Goal: Task Accomplishment & Management: Manage account settings

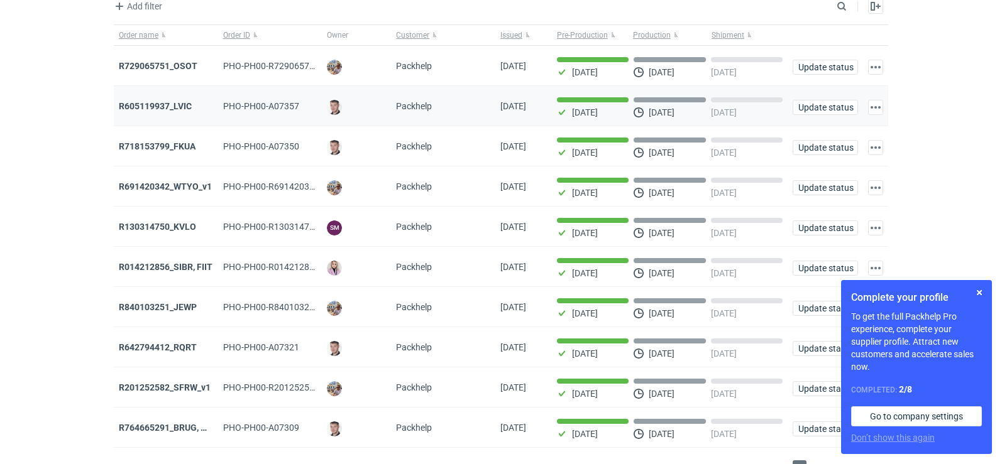
scroll to position [102, 0]
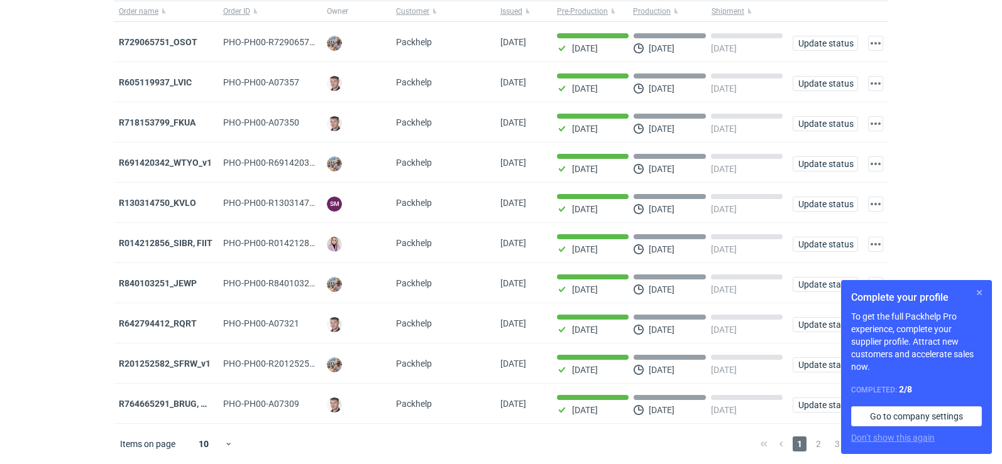
click at [981, 292] on button "button" at bounding box center [979, 292] width 15 height 15
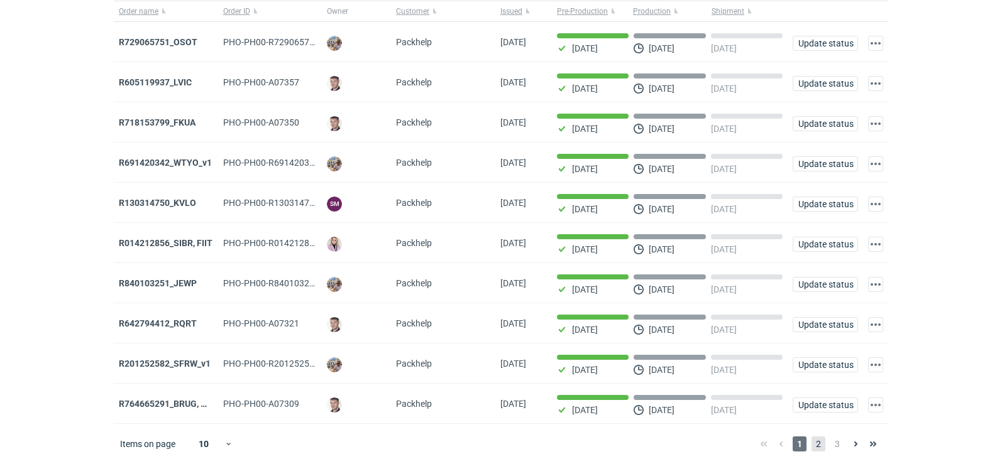
click at [820, 449] on span "2" at bounding box center [818, 444] width 14 height 15
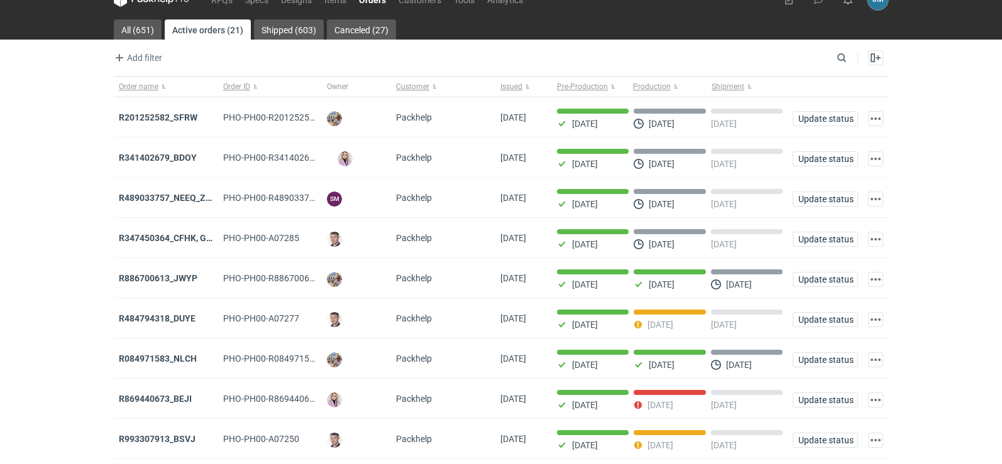
scroll to position [102, 0]
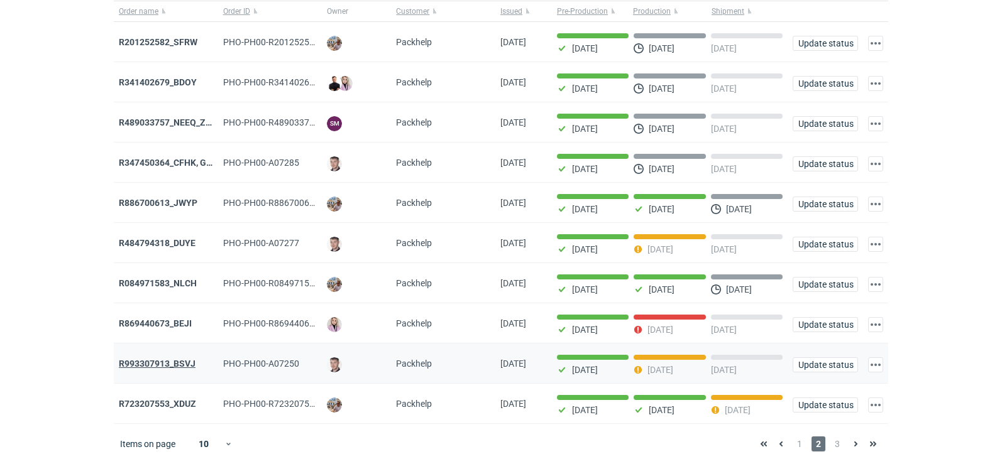
click at [182, 363] on strong "R993307913_BSVJ" at bounding box center [157, 364] width 77 height 10
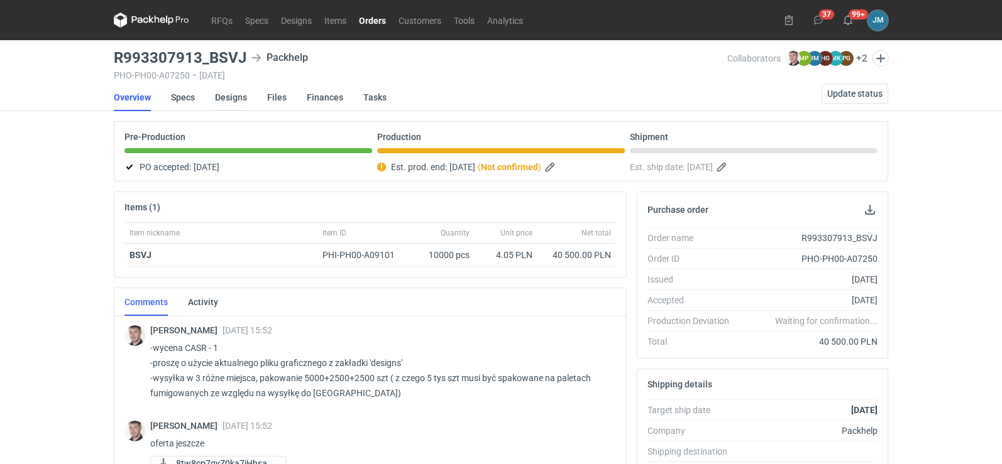
click at [231, 98] on link "Designs" at bounding box center [231, 98] width 32 height 28
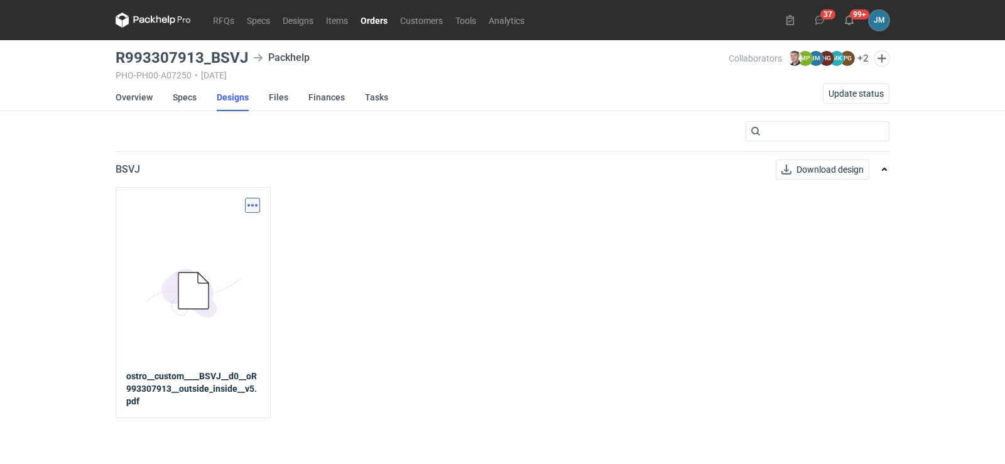
click at [249, 211] on button "button" at bounding box center [252, 205] width 15 height 15
click at [224, 231] on link "Download design part" at bounding box center [198, 233] width 116 height 20
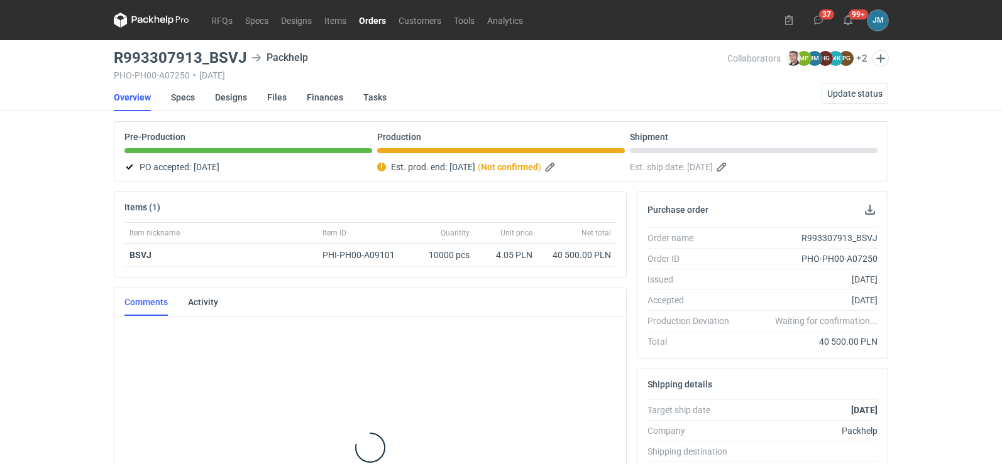
scroll to position [118, 0]
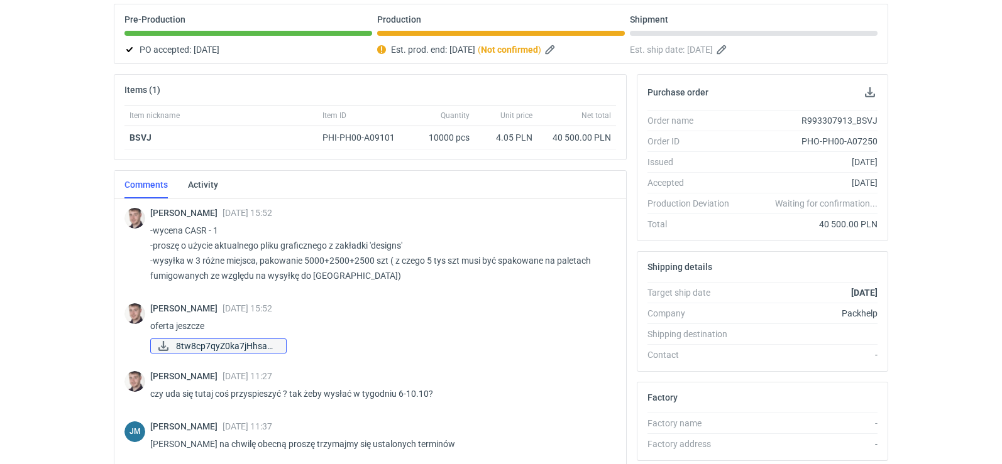
click at [204, 347] on span "8tw8cp7qyZ0ka7jHhsaQ..." at bounding box center [226, 346] width 100 height 14
click at [253, 349] on span "8tw8cp7qyZ0ka7jHhsaQ..." at bounding box center [226, 346] width 100 height 14
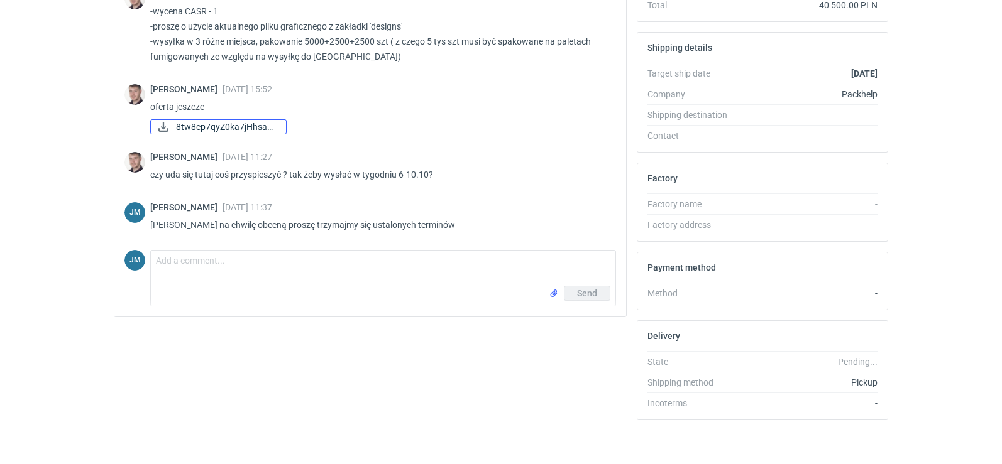
scroll to position [343, 0]
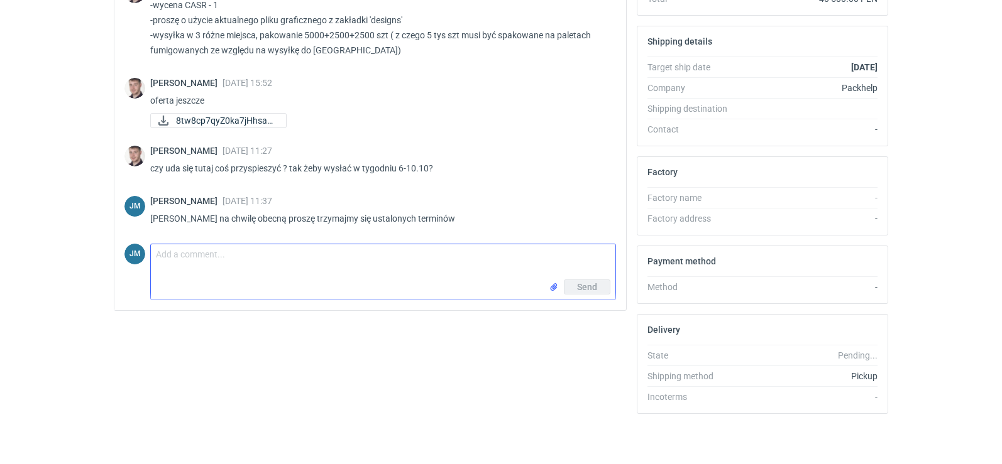
click at [268, 278] on textarea "Comment message" at bounding box center [383, 261] width 464 height 35
paste textarea "-wysyłka w 3 różne miejsca, pakowanie 5000 + PALETY EURO WYSYYŁKA [GEOGRAPHIC_D…"
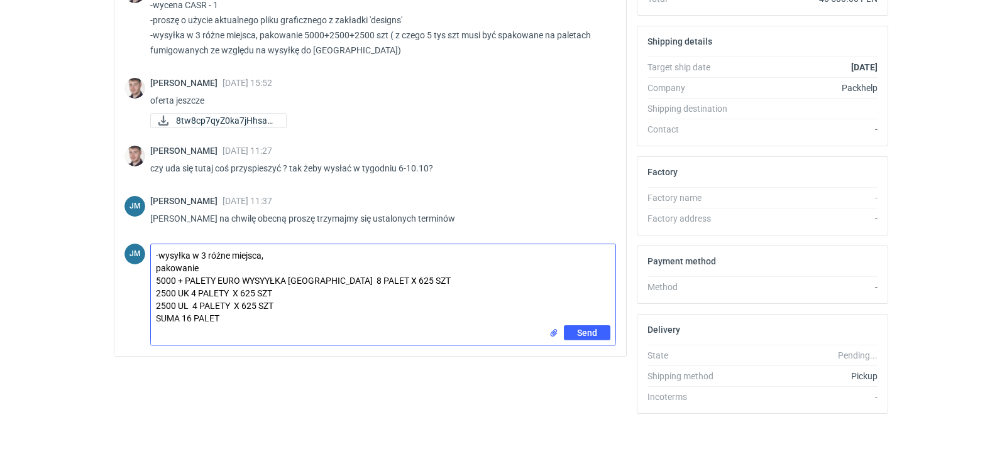
type textarea "-wysyłka w 3 różne miejsca, pakowanie 5000 + PALETY EURO WYSYYŁKA [GEOGRAPHIC_D…"
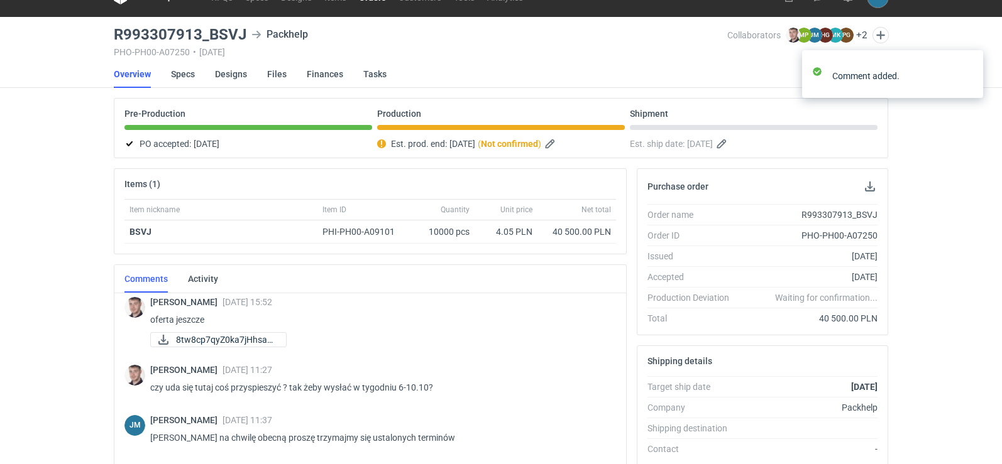
scroll to position [0, 0]
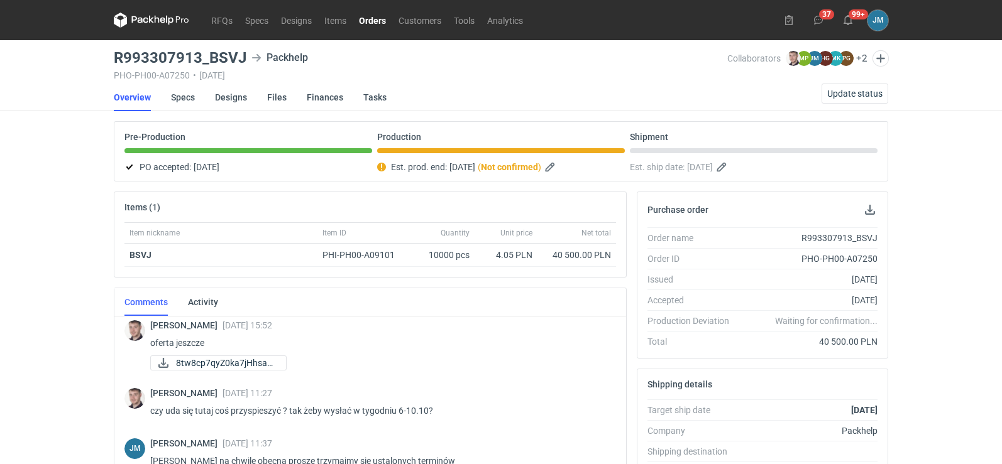
click at [846, 94] on div "RFQs Specs Designs Items Orders Customers Tools Analytics 37 99+ [PERSON_NAME] …" at bounding box center [501, 232] width 1002 height 464
click at [845, 92] on span "Update status" at bounding box center [854, 93] width 55 height 9
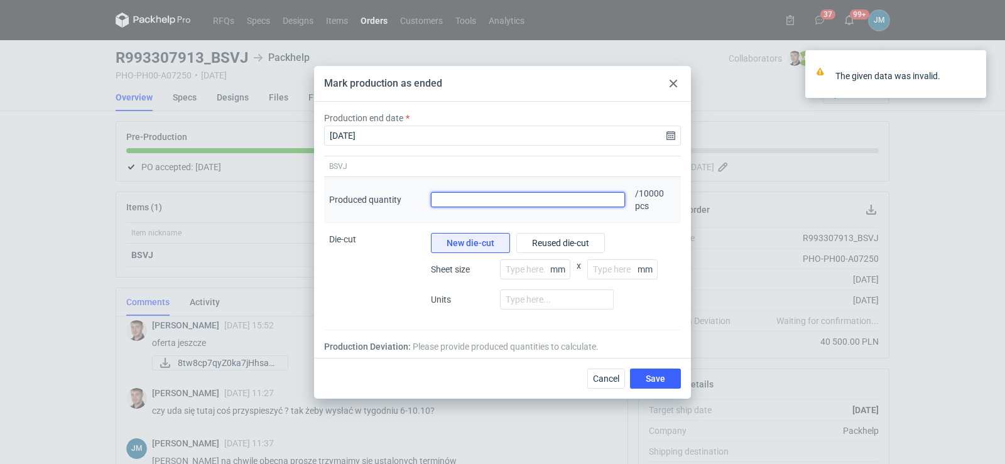
click at [550, 207] on input "Produced quantity" at bounding box center [528, 199] width 194 height 15
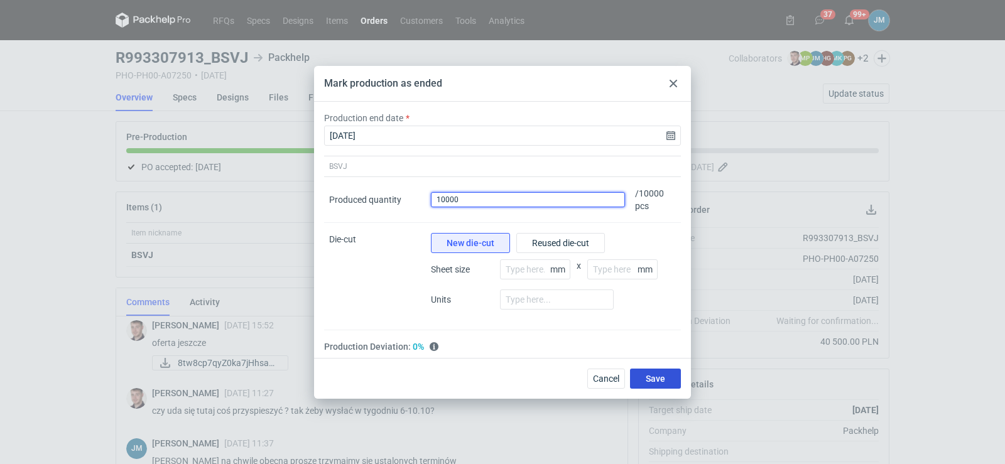
type input "10000"
click at [650, 383] on span "Save" at bounding box center [655, 379] width 19 height 9
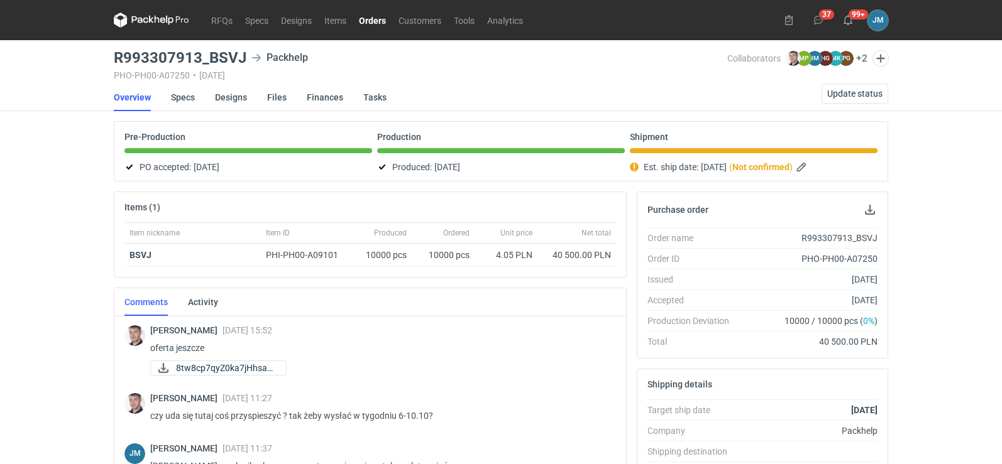
scroll to position [96, 0]
click at [5, 128] on div "RFQs Specs Designs Items Orders Customers Tools Analytics 37 99+ [PERSON_NAME] …" at bounding box center [501, 232] width 1002 height 464
click at [121, 19] on icon at bounding box center [151, 20] width 75 height 15
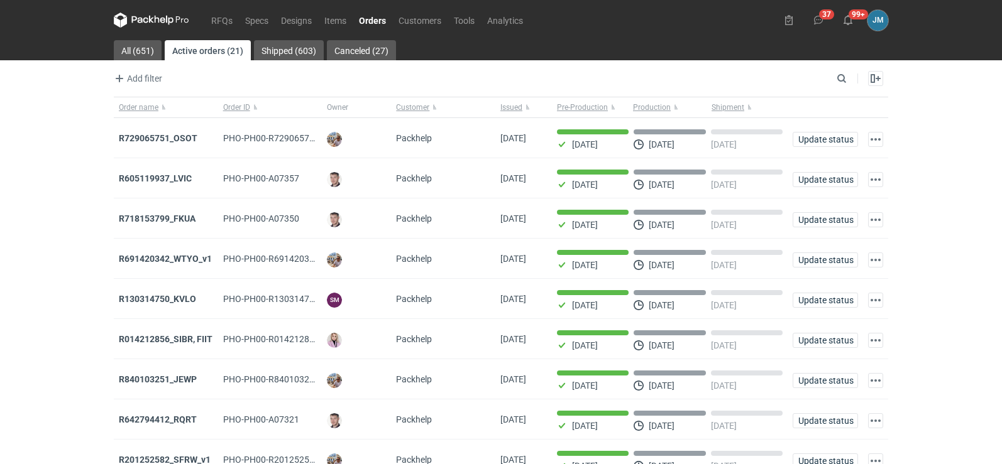
scroll to position [102, 0]
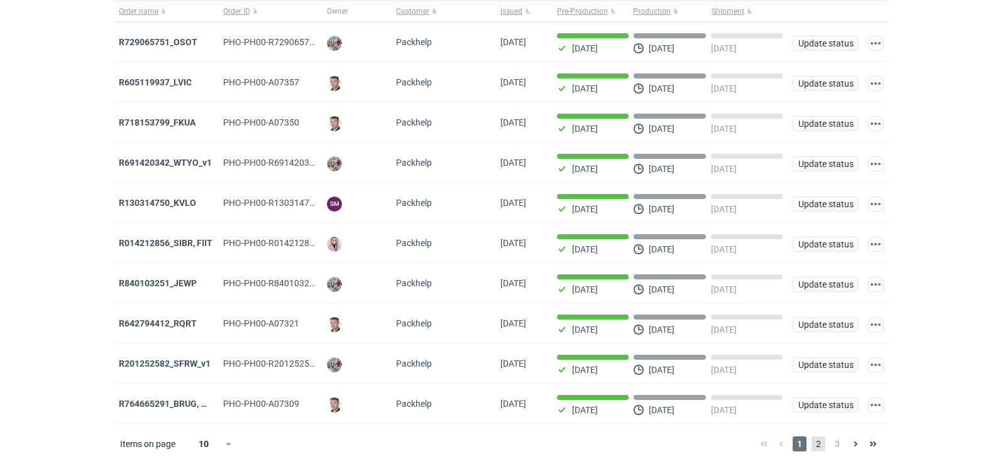
click at [820, 449] on span "2" at bounding box center [818, 444] width 14 height 15
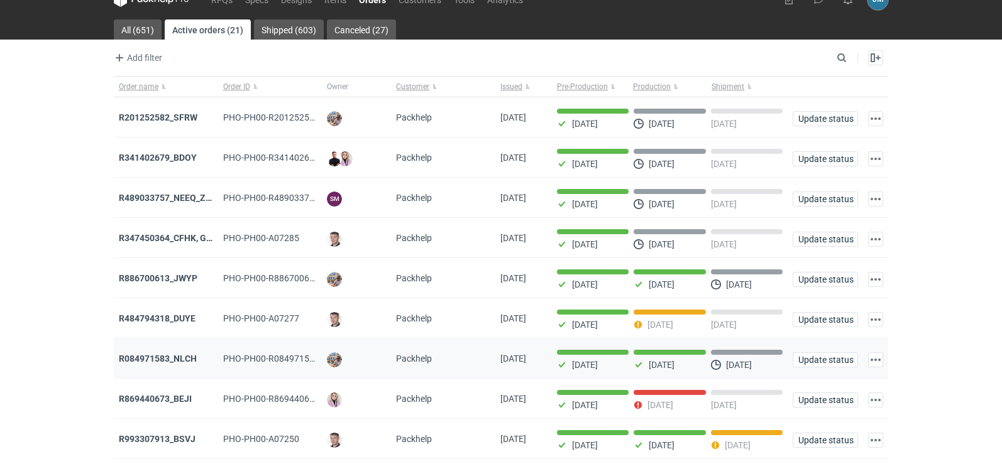
scroll to position [102, 0]
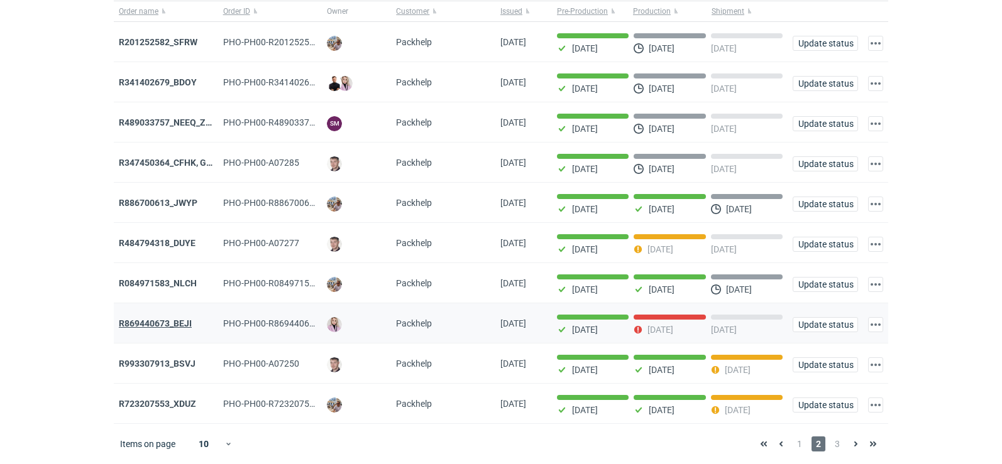
click at [156, 319] on strong "R869440673_BEJI" at bounding box center [155, 324] width 73 height 10
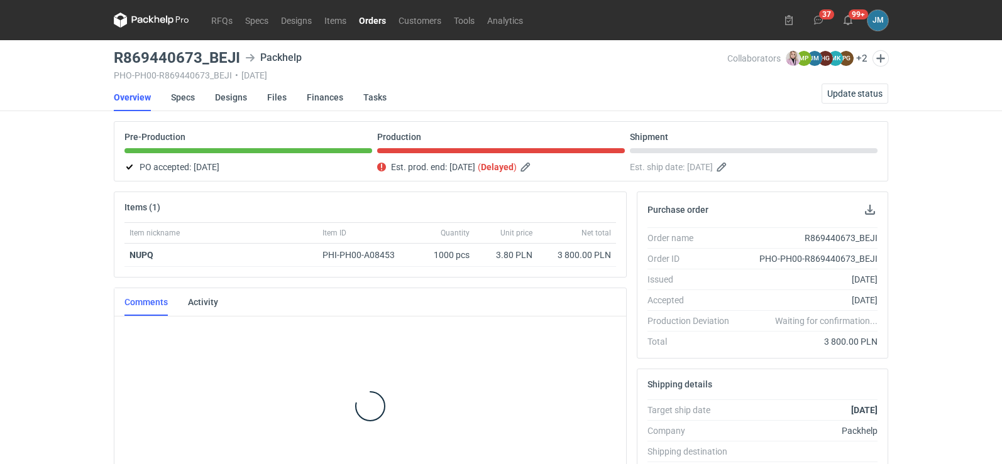
scroll to position [35, 0]
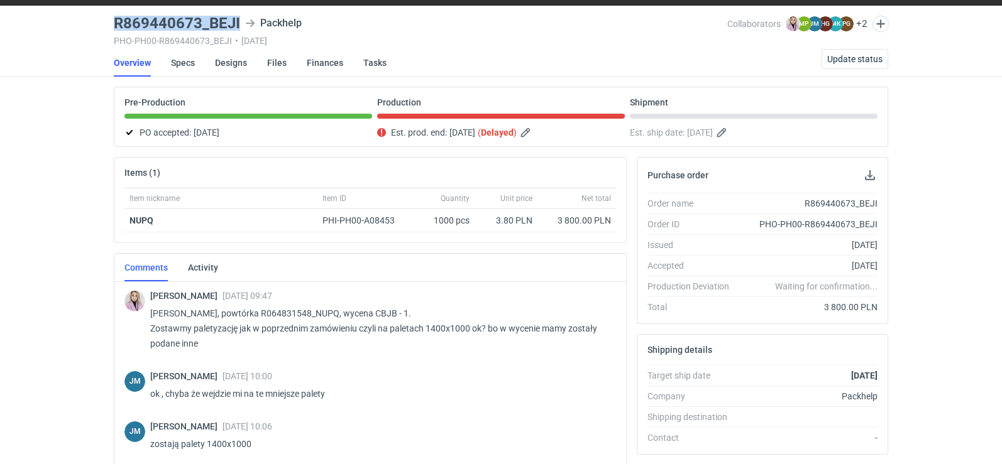
drag, startPoint x: 248, startPoint y: 19, endPoint x: 107, endPoint y: 22, distance: 141.4
click at [107, 22] on div "RFQs Specs Designs Items Orders Customers Tools Analytics 37 99+ [PERSON_NAME] …" at bounding box center [501, 197] width 1002 height 464
copy h3 "R869440673_BEJI"
click at [836, 62] on span "Update status" at bounding box center [854, 59] width 55 height 9
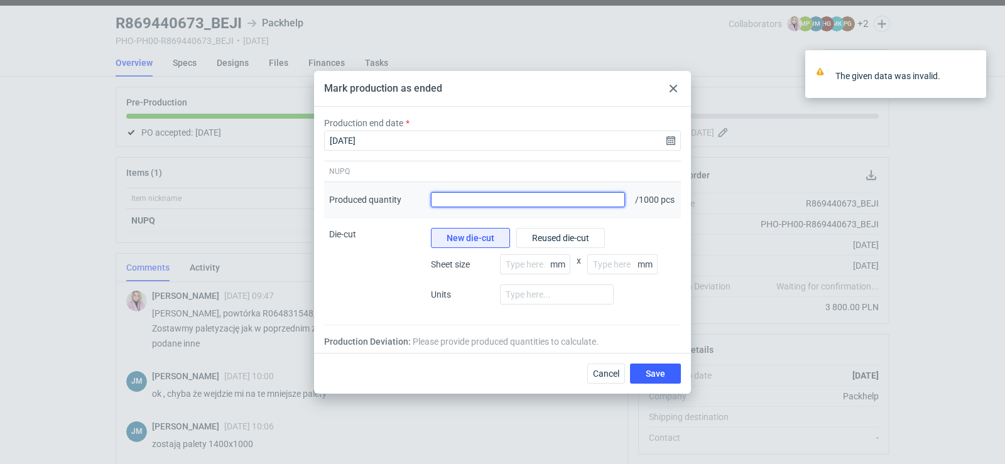
click at [508, 201] on input "Produced quantity" at bounding box center [528, 199] width 194 height 15
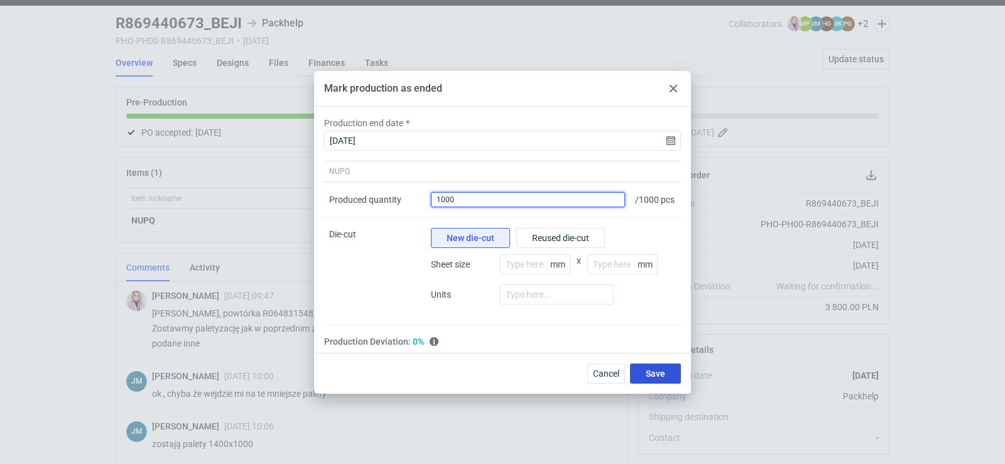
type input "1000"
click at [648, 378] on span "Save" at bounding box center [655, 374] width 19 height 9
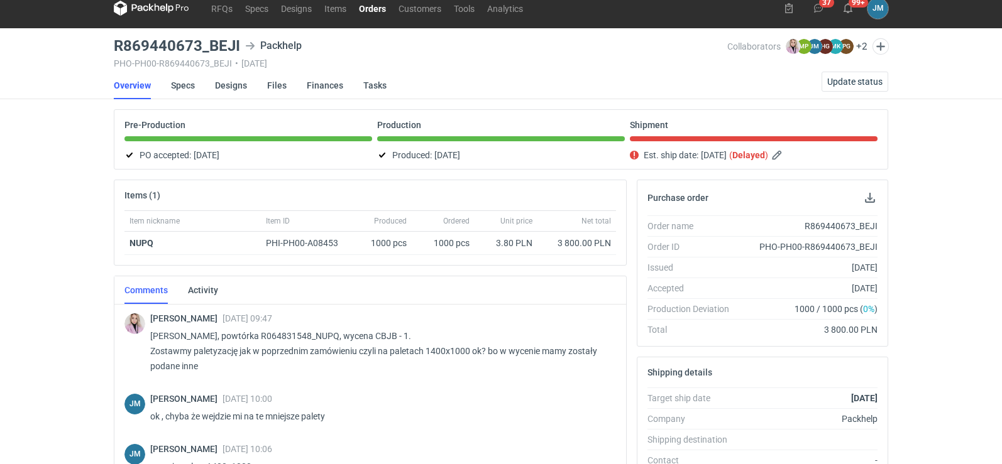
scroll to position [0, 0]
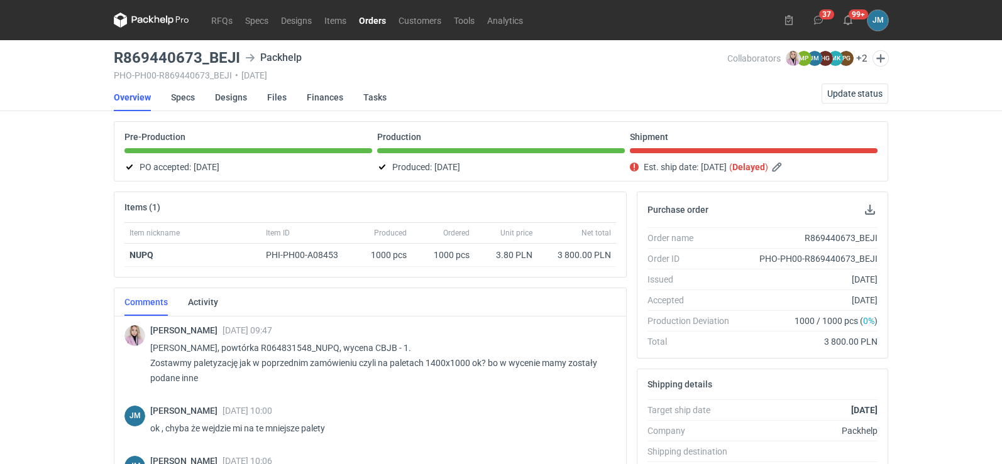
click at [139, 13] on icon at bounding box center [151, 20] width 75 height 15
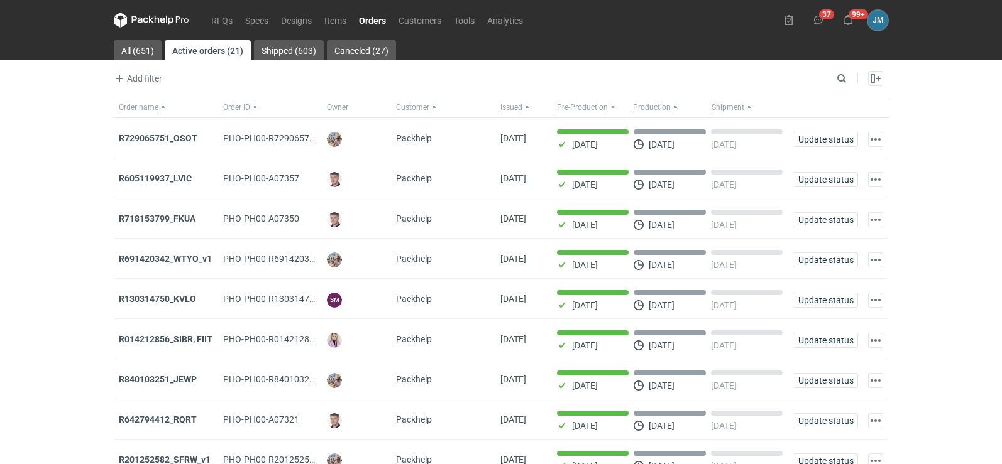
click at [137, 24] on icon at bounding box center [151, 20] width 75 height 15
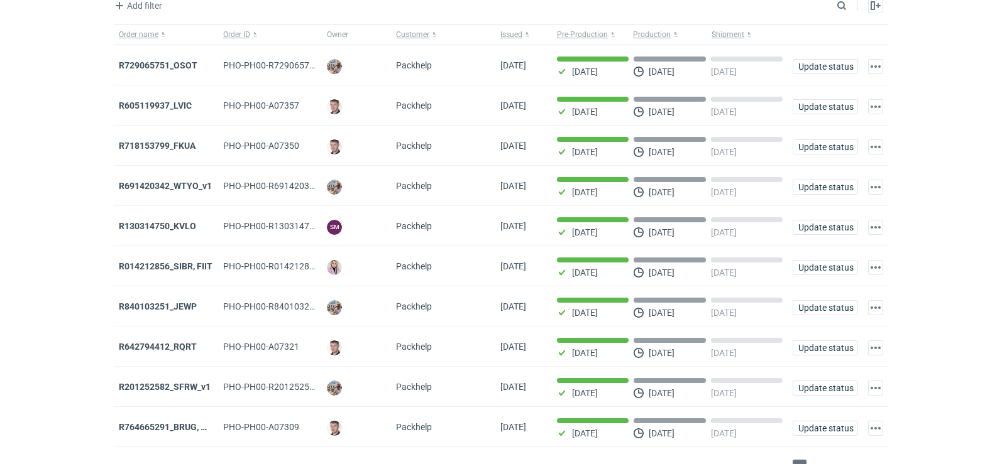
scroll to position [102, 0]
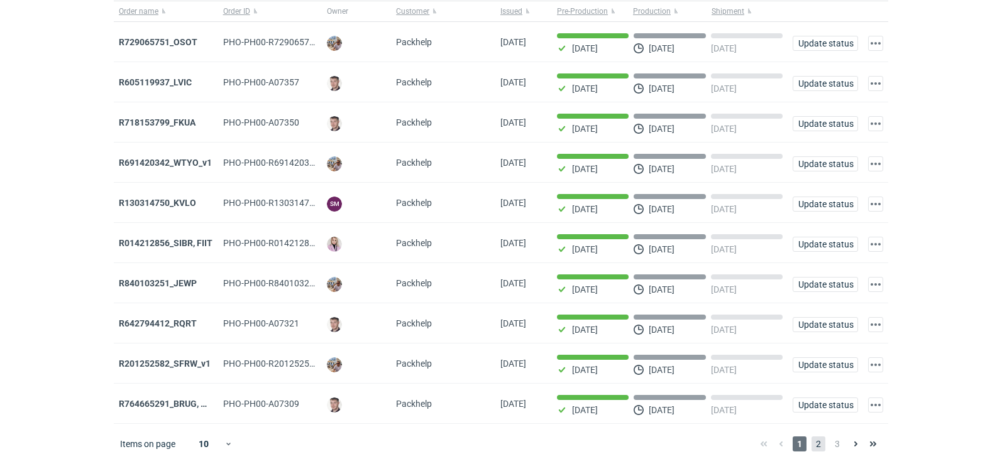
click at [818, 443] on span "2" at bounding box center [818, 444] width 14 height 15
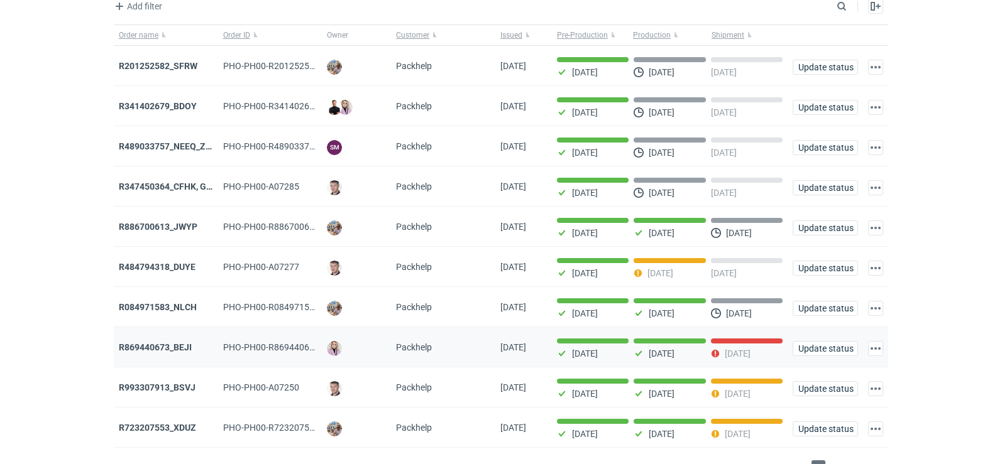
scroll to position [102, 0]
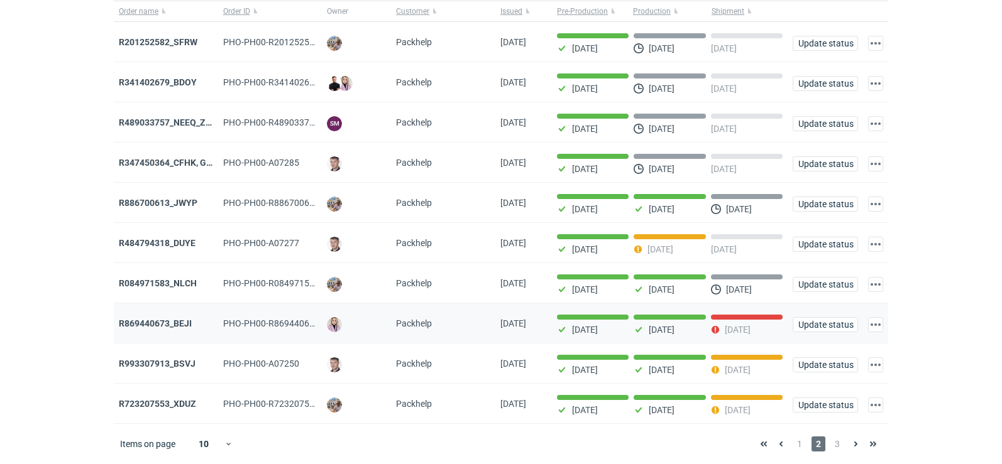
click at [170, 313] on div "R869440673_BEJI" at bounding box center [166, 324] width 104 height 40
click at [168, 320] on strong "R869440673_BEJI" at bounding box center [155, 324] width 73 height 10
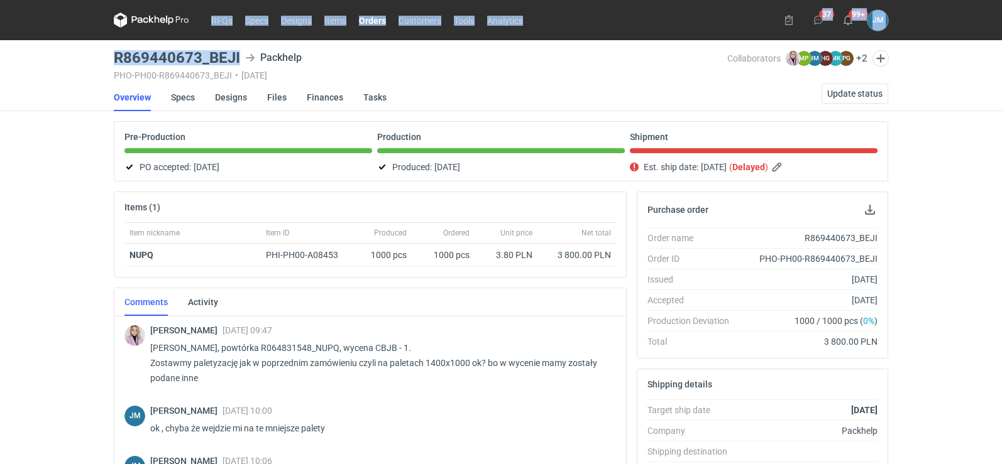
drag, startPoint x: 241, startPoint y: 56, endPoint x: 48, endPoint y: 55, distance: 193.6
click at [48, 55] on div "RFQs Specs Designs Items Orders Customers Tools Analytics 37 99+ JM Joanna Myśl…" at bounding box center [501, 232] width 1002 height 464
click at [121, 60] on h3 "R869440673_BEJI" at bounding box center [177, 57] width 126 height 15
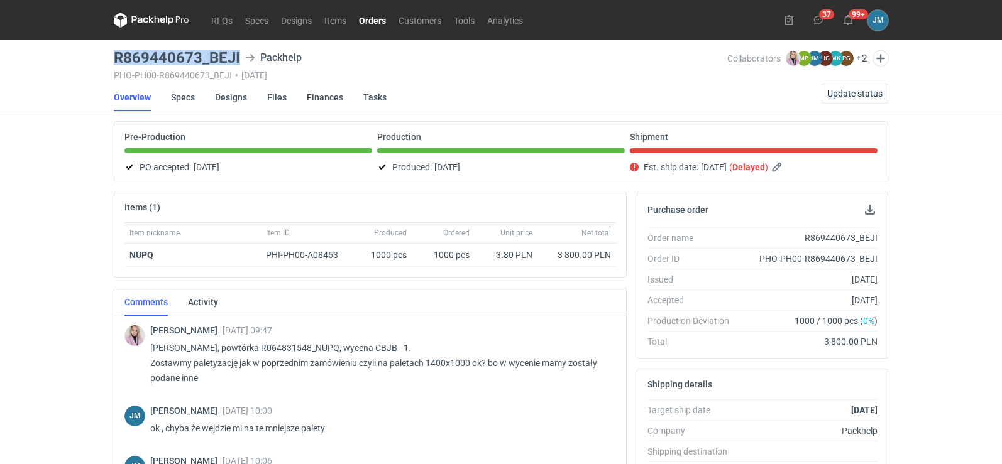
drag, startPoint x: 240, startPoint y: 60, endPoint x: 109, endPoint y: 53, distance: 131.5
click at [109, 53] on main "R869440673_BEJI Packhelp PHO-PH00-R869440673_BEJI • 19/09/2025 Collaborators Kl…" at bounding box center [501, 423] width 784 height 767
copy h3 "R869440673_BEJI"
click at [374, 463] on div "Joanna Myślak 19 Sep 2025 10:06" at bounding box center [378, 461] width 456 height 10
click at [43, 148] on div "RFQs Specs Designs Items Orders Customers Tools Analytics 37 99+ JM Joanna Myśl…" at bounding box center [501, 232] width 1002 height 464
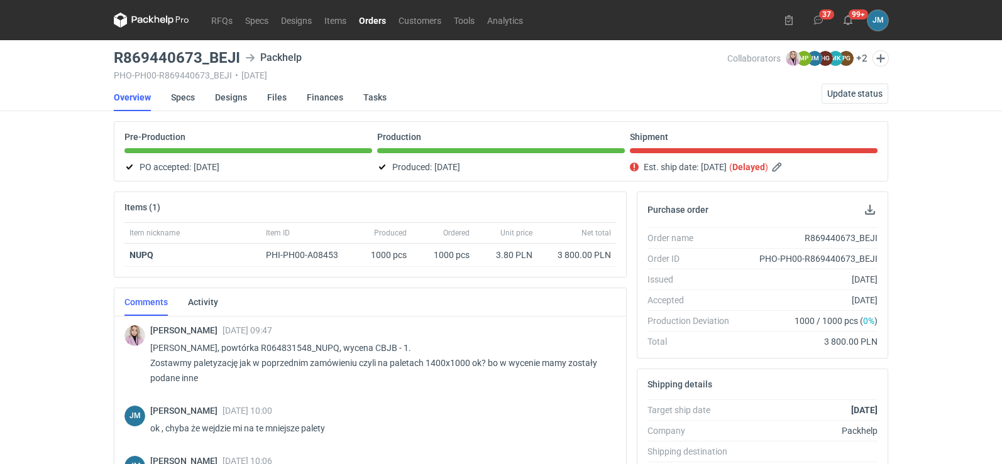
click at [153, 18] on icon at bounding box center [151, 20] width 5 height 8
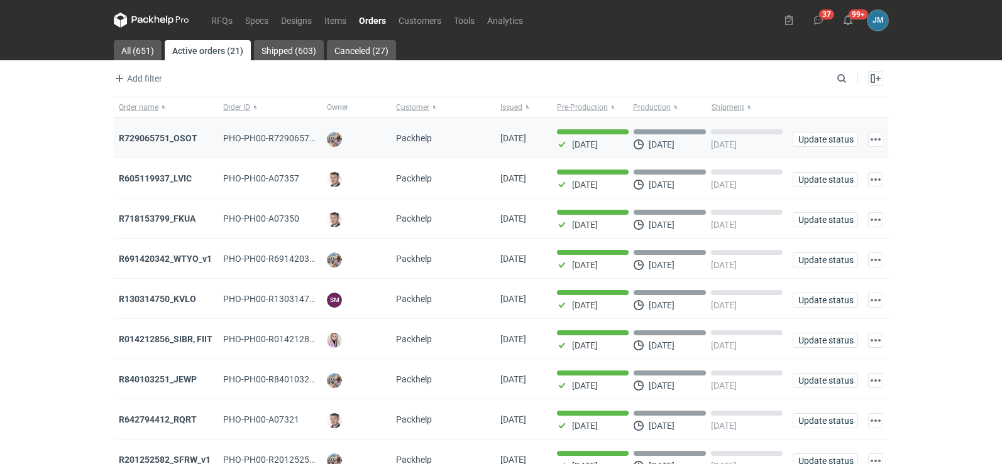
scroll to position [102, 0]
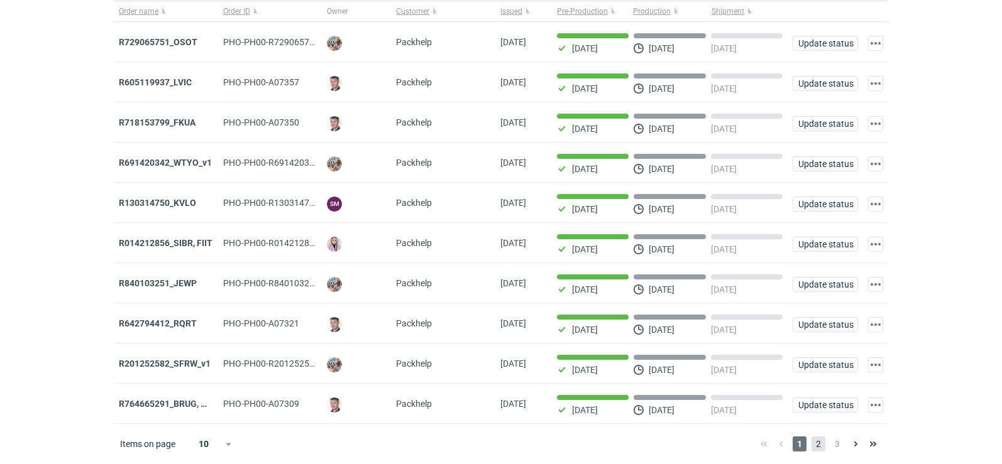
click at [813, 443] on span "2" at bounding box center [818, 444] width 14 height 15
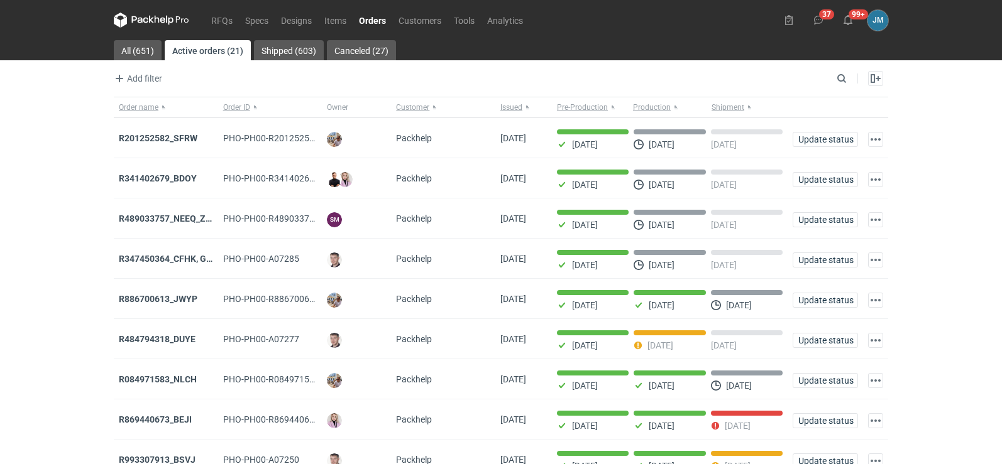
click at [143, 14] on icon at bounding box center [151, 20] width 75 height 15
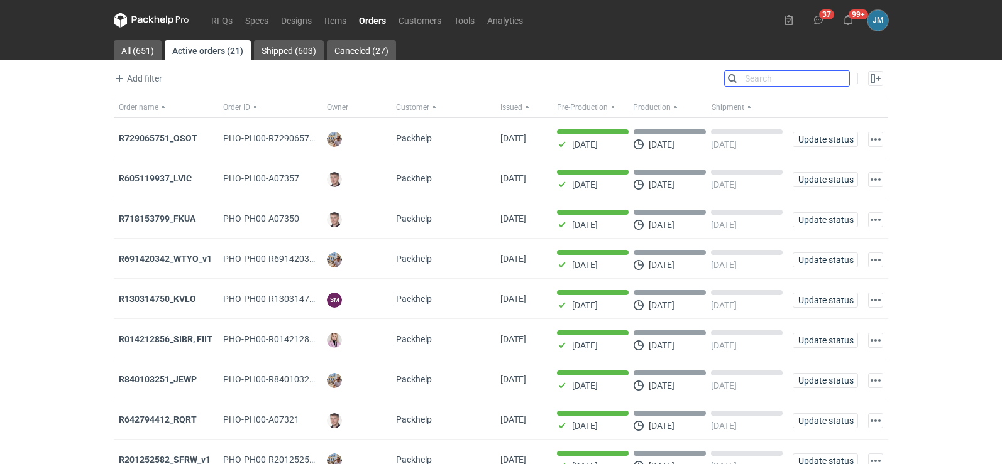
click at [843, 81] on input "Search" at bounding box center [787, 78] width 124 height 15
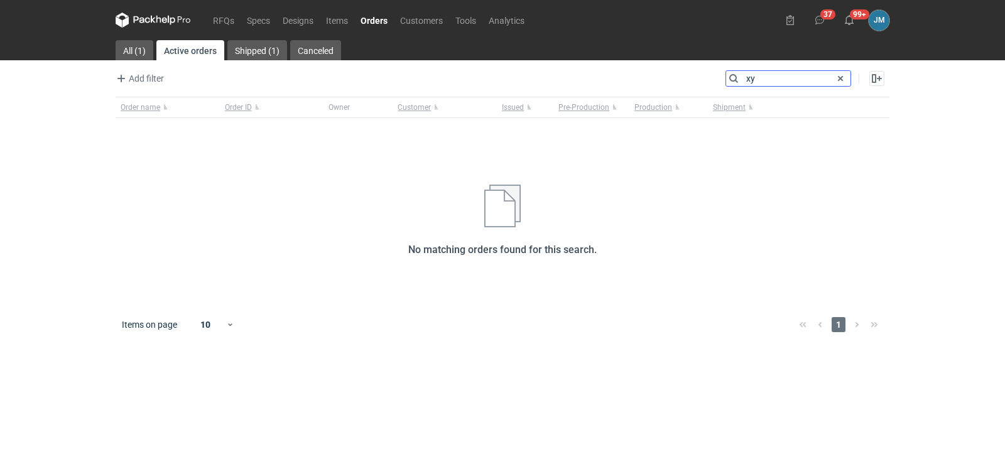
type input "x"
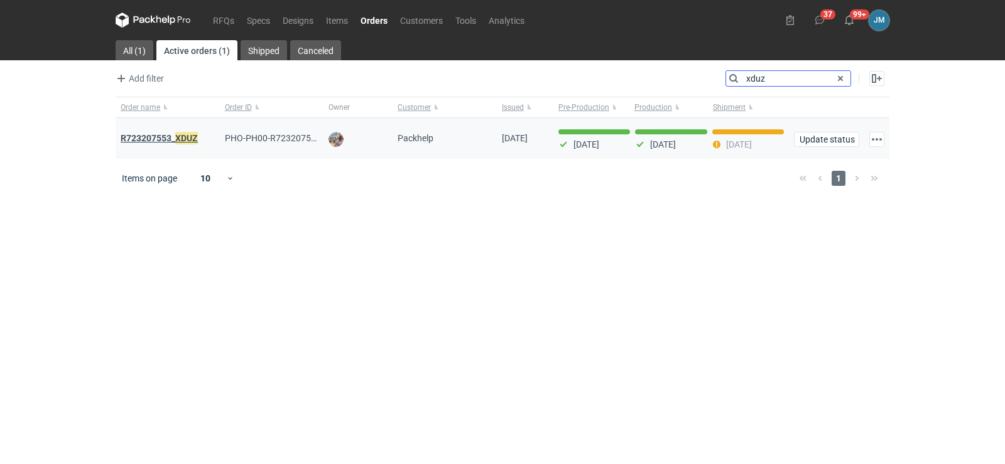
type input "xduz"
click at [148, 136] on strong "R723207553_ XDUZ" at bounding box center [159, 138] width 77 height 14
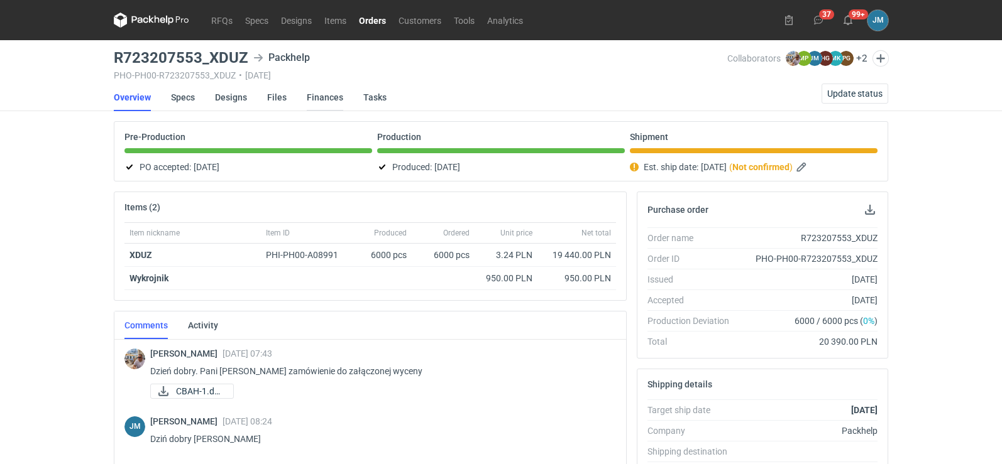
click at [317, 101] on link "Finances" at bounding box center [325, 98] width 36 height 28
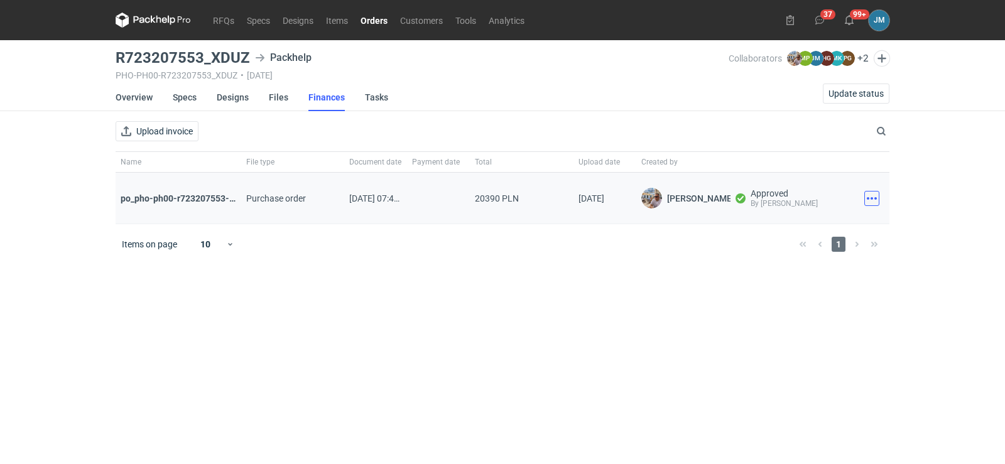
click at [867, 199] on button "button" at bounding box center [872, 198] width 15 height 15
click at [786, 224] on button "Download" at bounding box center [817, 226] width 116 height 20
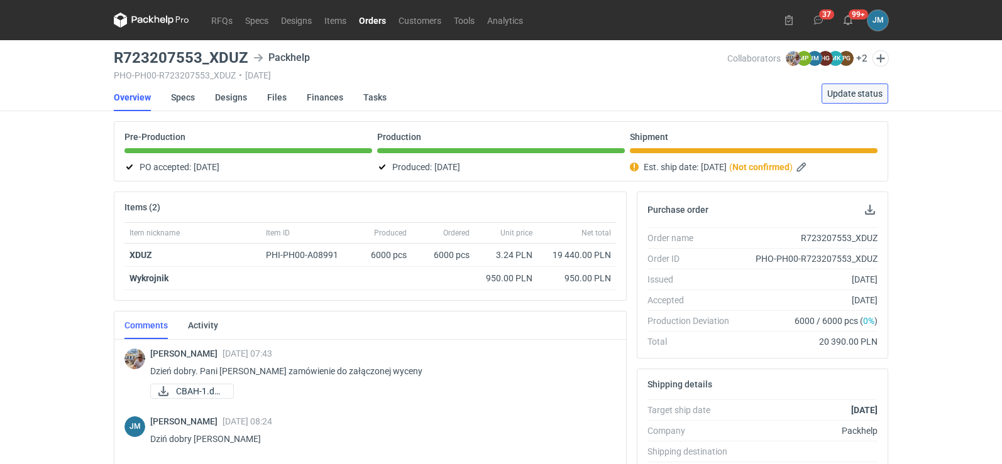
click at [868, 93] on span "Update status" at bounding box center [854, 93] width 55 height 9
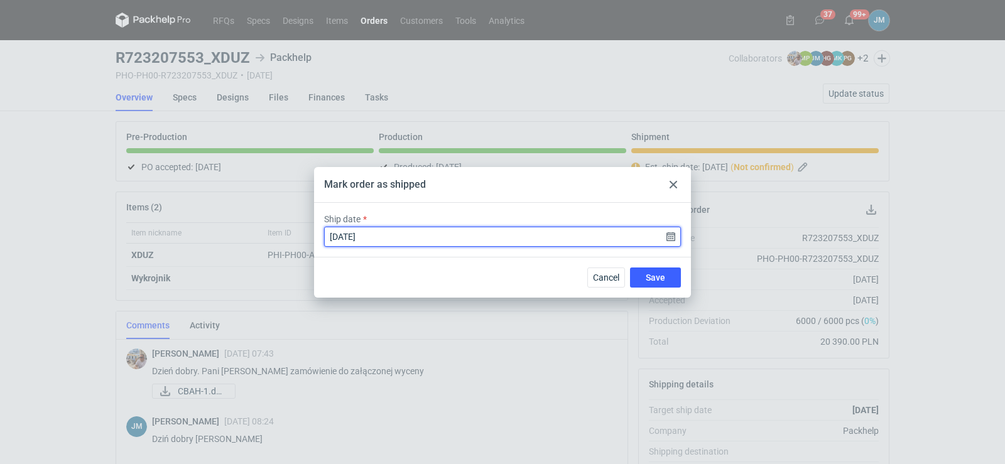
click at [673, 240] on input "[DATE]" at bounding box center [502, 237] width 357 height 20
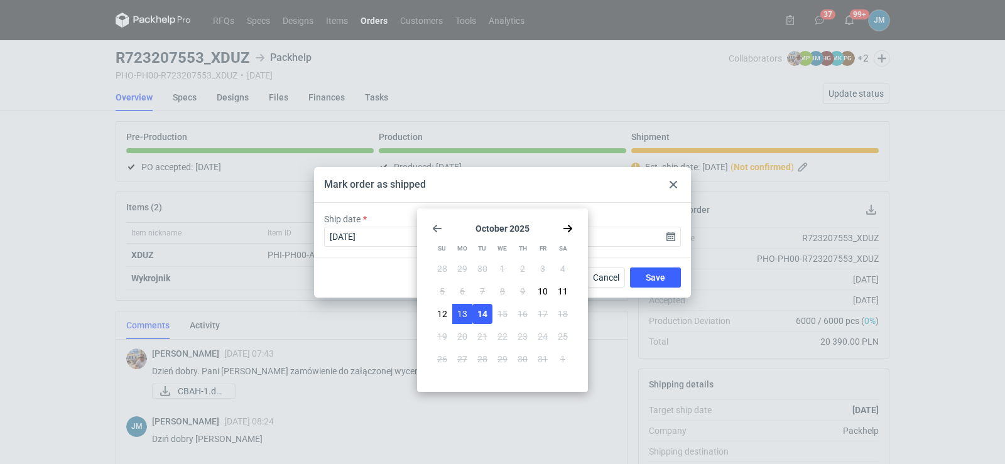
click at [464, 310] on span "13" at bounding box center [462, 314] width 10 height 13
type input "2025-10-13"
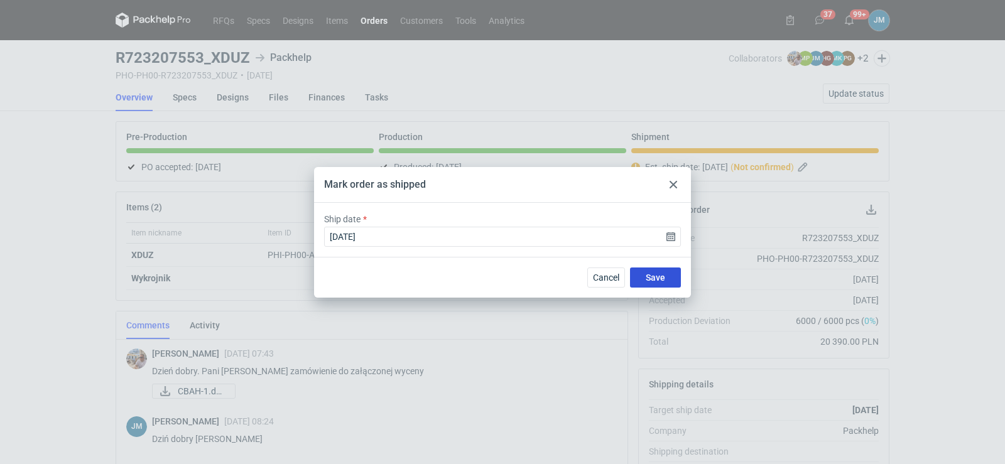
click at [645, 277] on button "Save" at bounding box center [655, 278] width 51 height 20
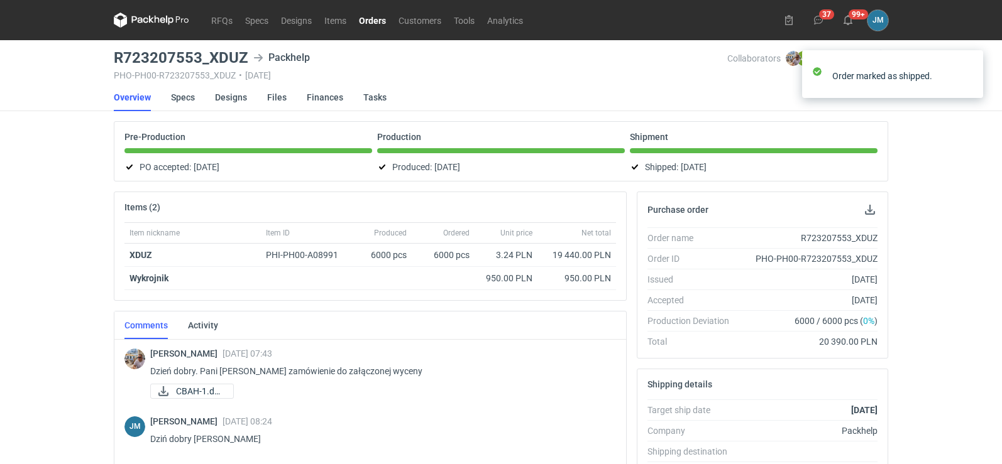
click at [69, 161] on div "RFQs Specs Designs Items Orders Customers Tools Analytics 37 99+ JM Joanna Myśl…" at bounding box center [501, 232] width 1002 height 464
click at [141, 21] on icon at bounding box center [140, 19] width 16 height 7
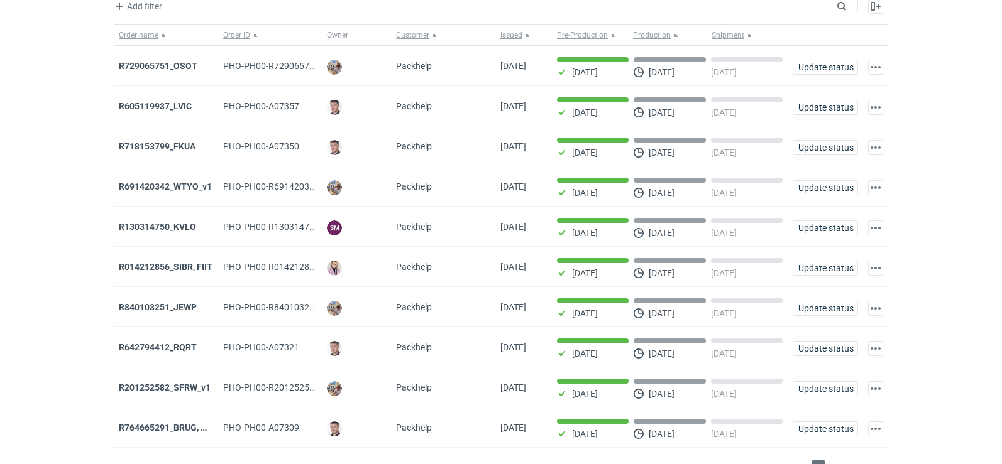
scroll to position [102, 0]
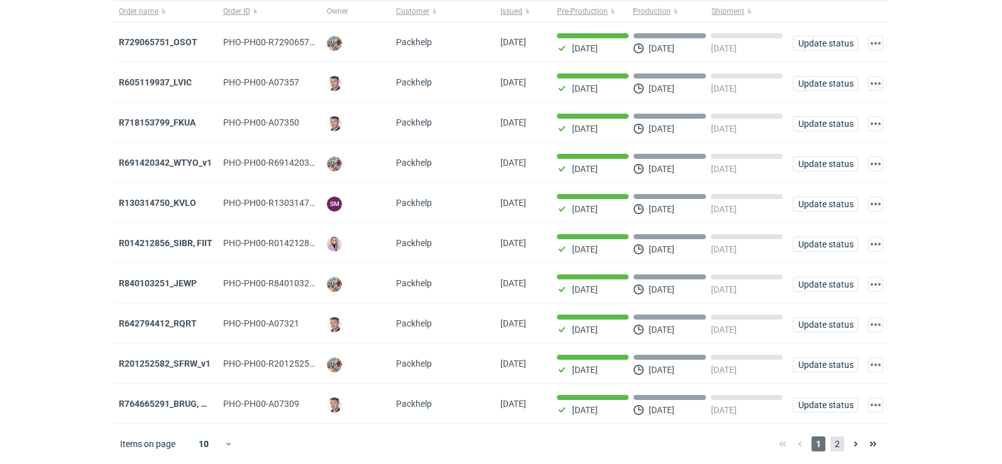
click at [835, 447] on span "2" at bounding box center [837, 444] width 14 height 15
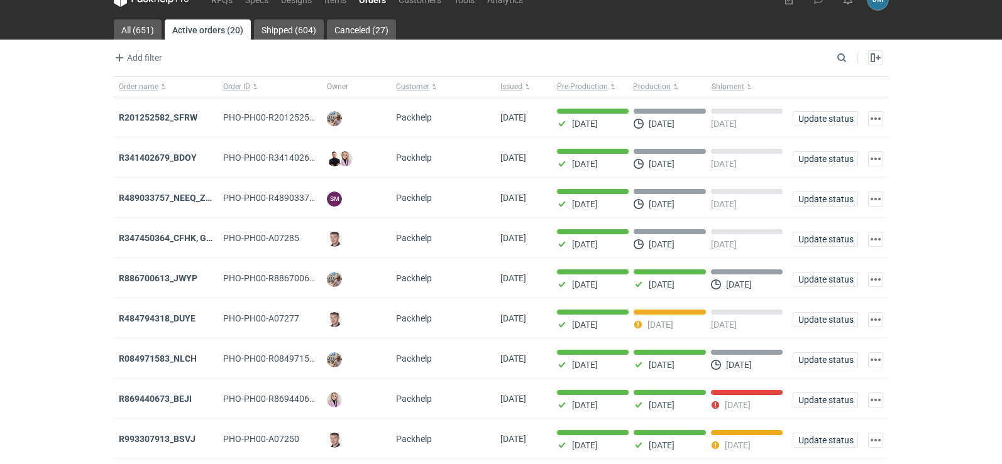
scroll to position [102, 0]
